Goal: Transaction & Acquisition: Download file/media

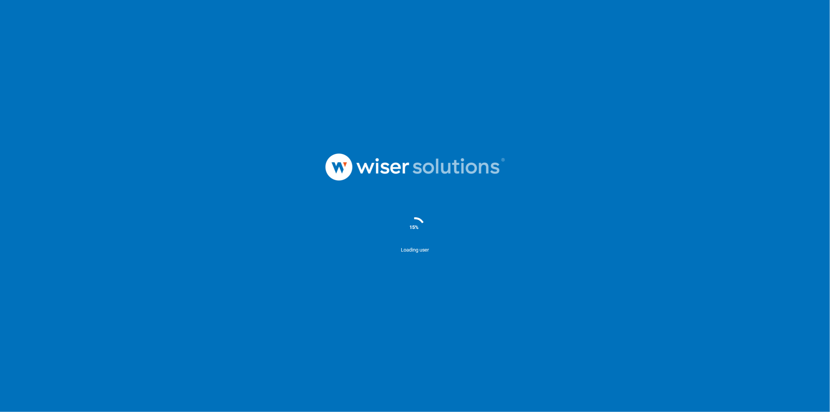
scroll to position [1269, 0]
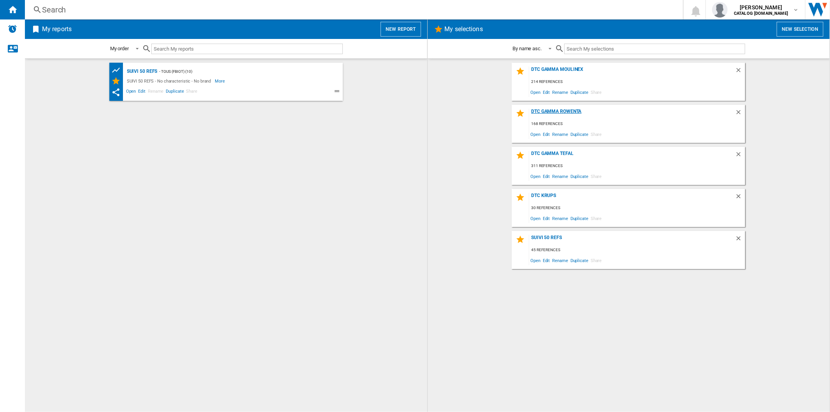
click at [554, 109] on div "DTC Gamma Rowenta" at bounding box center [632, 114] width 206 height 11
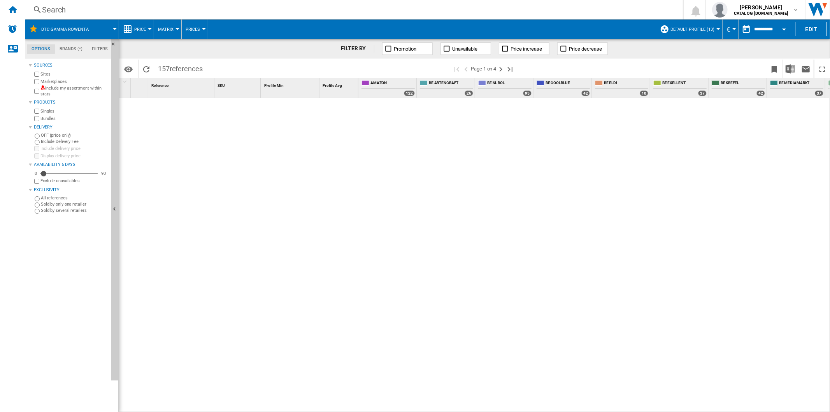
click at [690, 26] on button "Default profile (13)" at bounding box center [694, 28] width 48 height 19
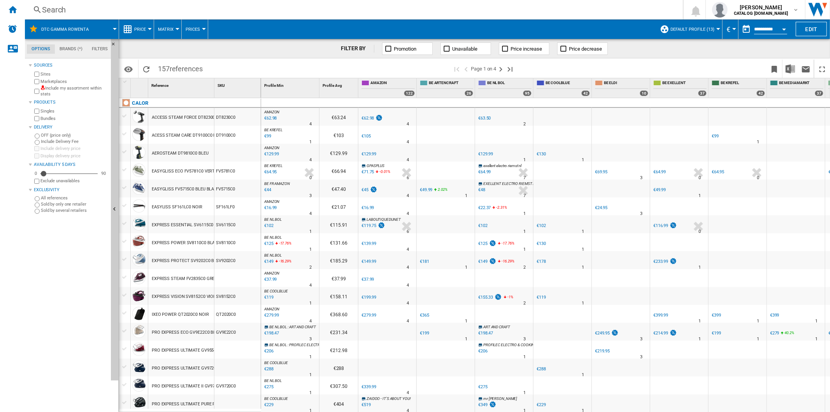
click at [688, 30] on md-backdrop at bounding box center [415, 206] width 830 height 412
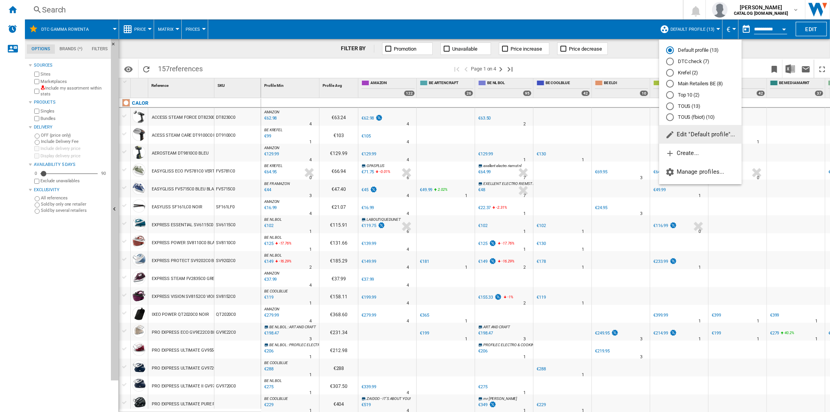
click at [674, 60] on md-radio-button "DTC check (7)" at bounding box center [700, 61] width 68 height 7
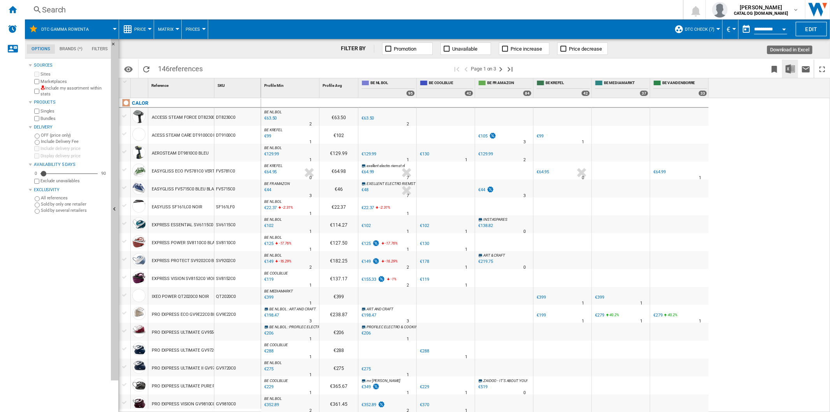
click at [796, 63] on button "Download in Excel" at bounding box center [791, 69] width 16 height 18
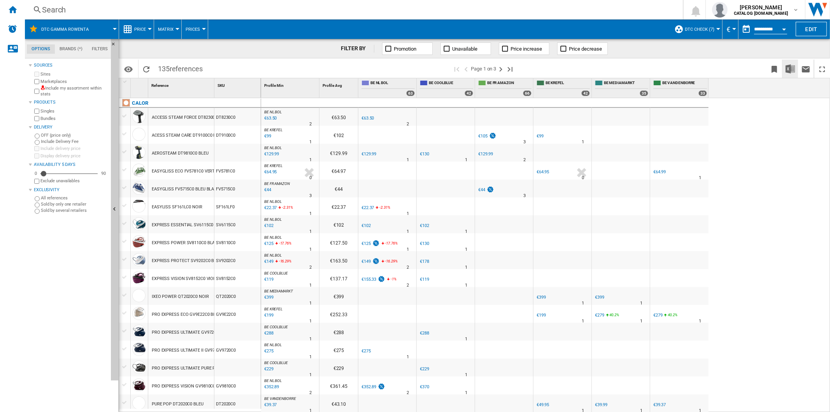
click at [789, 68] on img "Download in Excel" at bounding box center [790, 68] width 9 height 9
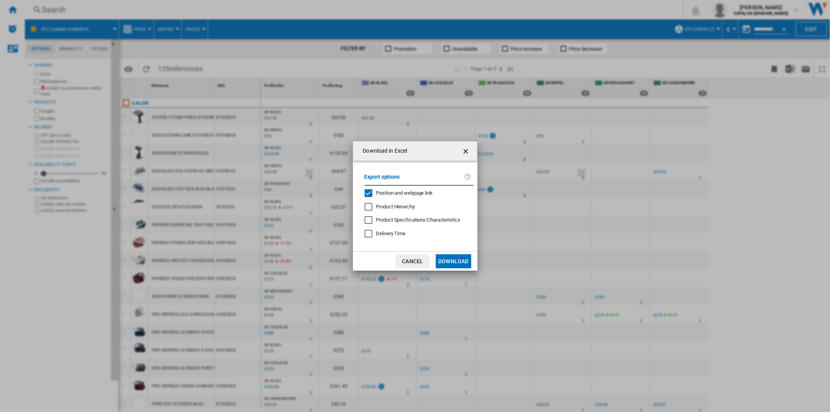
click at [367, 193] on div "Position and webpage link" at bounding box center [369, 193] width 8 height 8
click at [463, 263] on button "Download" at bounding box center [453, 261] width 35 height 14
